Goal: Task Accomplishment & Management: Manage account settings

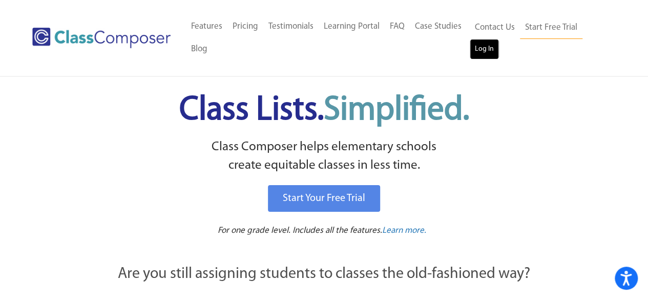
click at [488, 56] on link "Log In" at bounding box center [484, 49] width 29 height 20
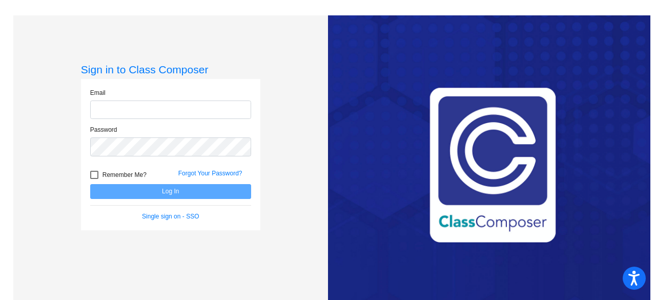
click at [195, 108] on input "email" at bounding box center [170, 109] width 161 height 19
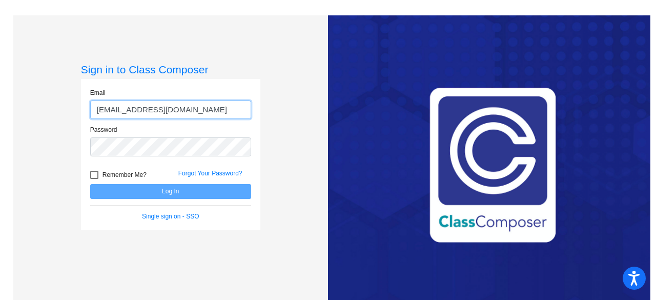
type input "[EMAIL_ADDRESS][DOMAIN_NAME]"
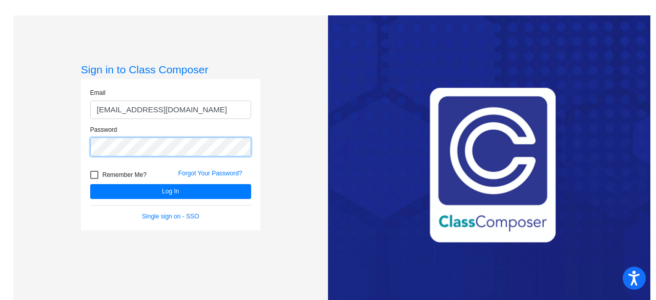
click at [90, 184] on button "Log In" at bounding box center [170, 191] width 161 height 15
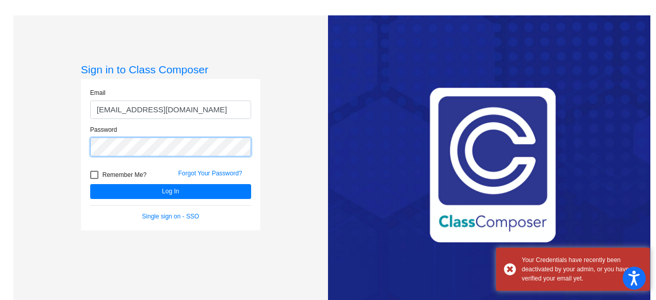
click at [90, 184] on button "Log In" at bounding box center [170, 191] width 161 height 15
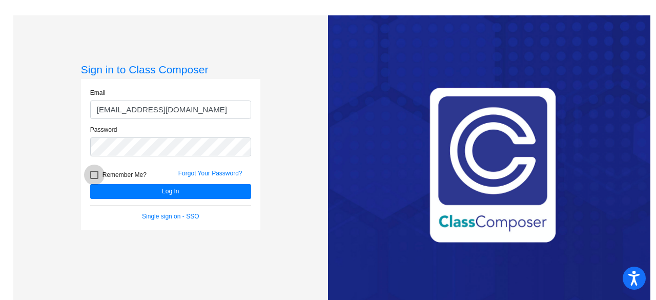
click at [129, 172] on span "Remember Me?" at bounding box center [124, 175] width 44 height 12
click at [94, 179] on input "Remember Me?" at bounding box center [94, 179] width 1 height 1
checkbox input "true"
click at [210, 170] on link "Forgot Your Password?" at bounding box center [210, 173] width 64 height 7
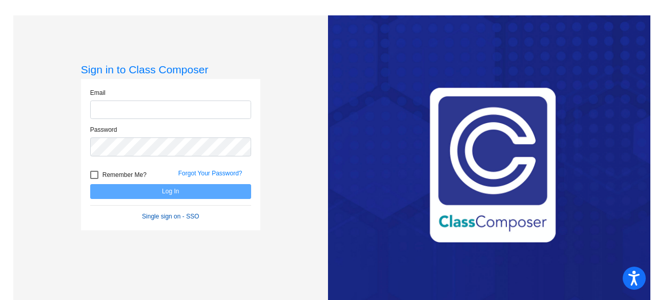
click at [151, 214] on link "Single sign on - SSO" at bounding box center [170, 216] width 57 height 7
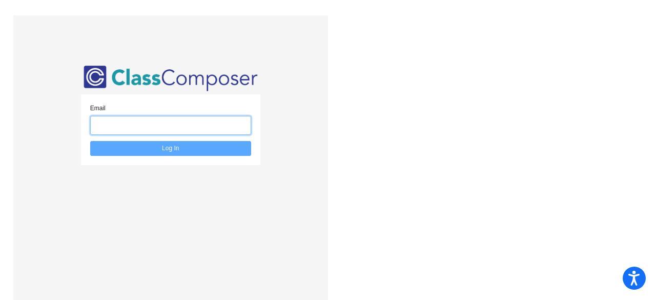
click at [162, 118] on input "email" at bounding box center [170, 125] width 161 height 19
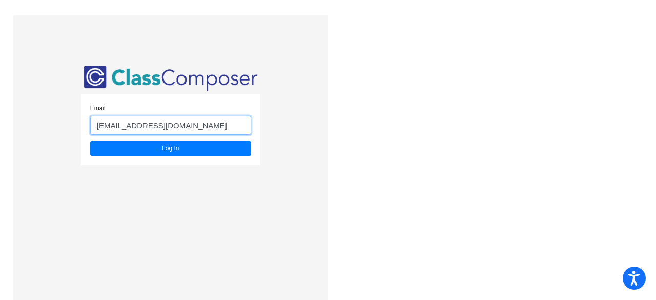
type input "[EMAIL_ADDRESS][DOMAIN_NAME]"
click at [90, 141] on button "Log In" at bounding box center [170, 148] width 161 height 15
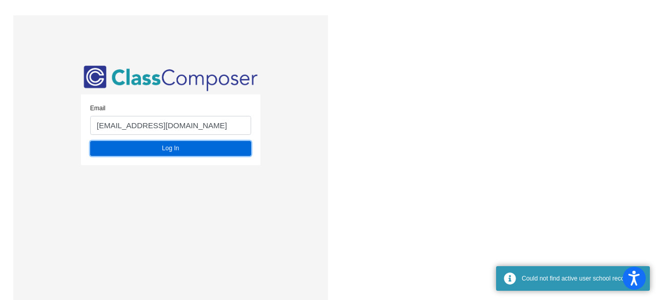
click at [148, 147] on button "Log In" at bounding box center [170, 148] width 161 height 15
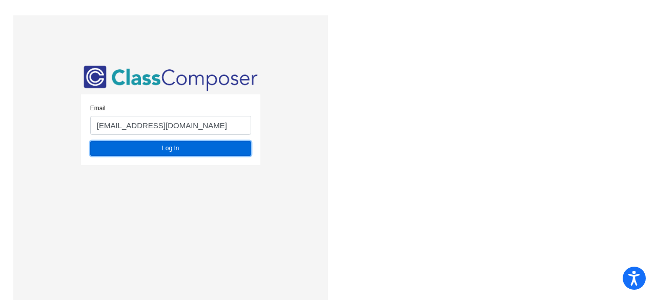
click at [148, 147] on button "Log In" at bounding box center [170, 148] width 161 height 15
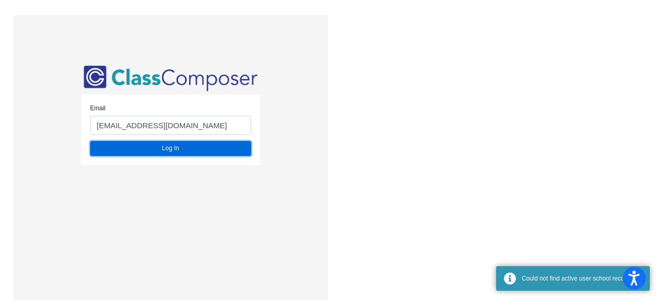
scroll to position [15, 0]
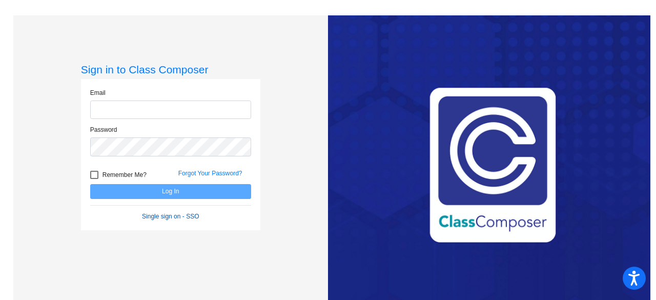
click at [181, 214] on link "Single sign on - SSO" at bounding box center [170, 216] width 57 height 7
click at [124, 109] on input "email" at bounding box center [170, 109] width 161 height 19
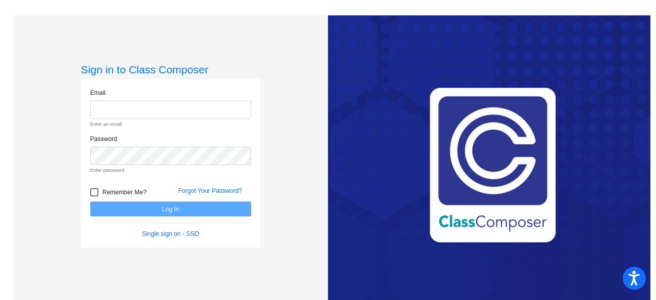
click at [205, 176] on form "Email Enter an email. Password Enter password. Remember Me? Forgot Your Passwor…" at bounding box center [170, 163] width 161 height 151
click at [202, 191] on link "Forgot Your Password?" at bounding box center [210, 190] width 64 height 7
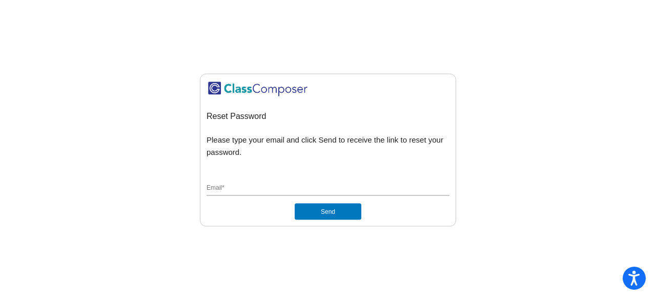
click at [248, 189] on input "Email *" at bounding box center [327, 188] width 243 height 9
type input "[EMAIL_ADDRESS][DOMAIN_NAME]"
click at [295, 203] on button "Send" at bounding box center [328, 211] width 67 height 16
